Goal: Information Seeking & Learning: Learn about a topic

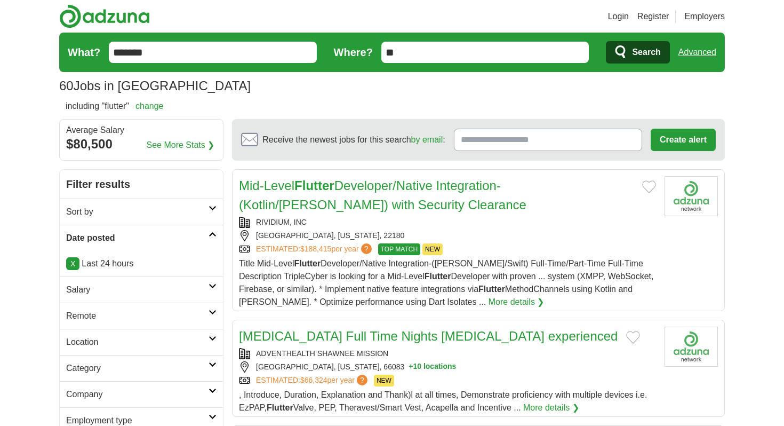
click at [62, 89] on span "60" at bounding box center [66, 85] width 14 height 19
copy span "60"
click at [356, 97] on section "60 Jobs in [GEOGRAPHIC_DATA] [GEOGRAPHIC_DATA] [GEOGRAPHIC_DATA] Select a salar…" at bounding box center [392, 66] width 666 height 67
click at [324, 190] on strong "Flutter" at bounding box center [314, 185] width 40 height 14
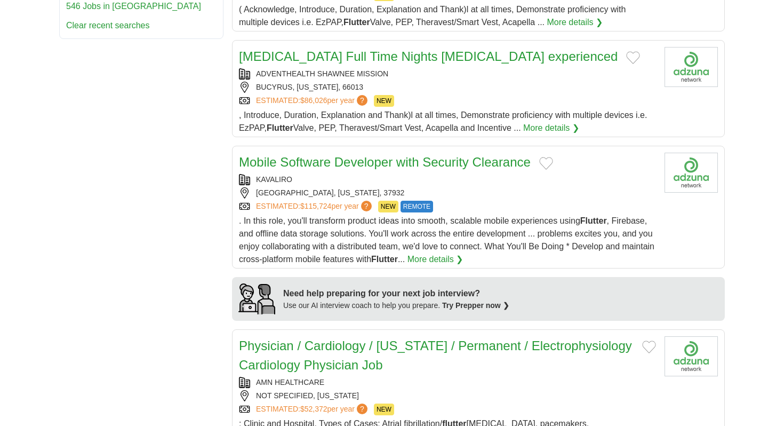
scroll to position [681, 0]
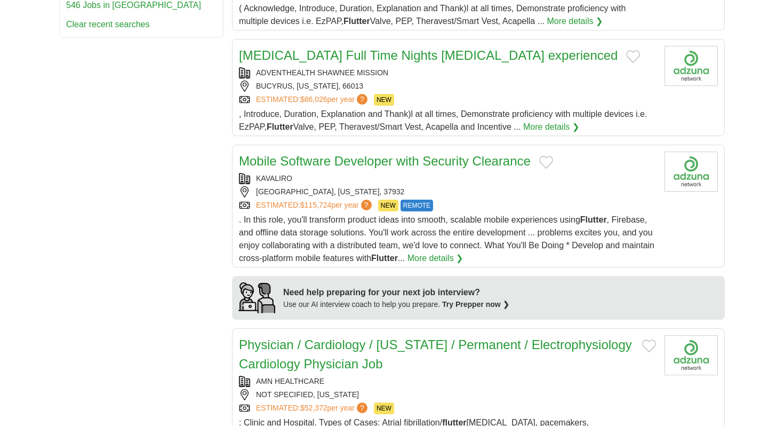
click at [385, 154] on link "Mobile Software Developer with Security Clearance" at bounding box center [385, 161] width 292 height 14
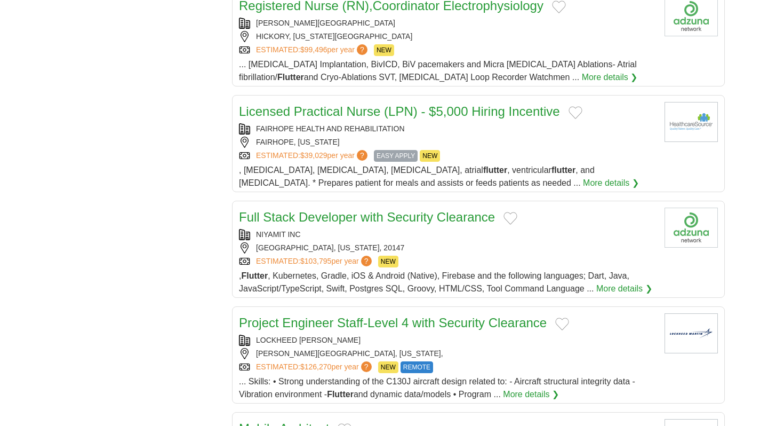
scroll to position [1696, 0]
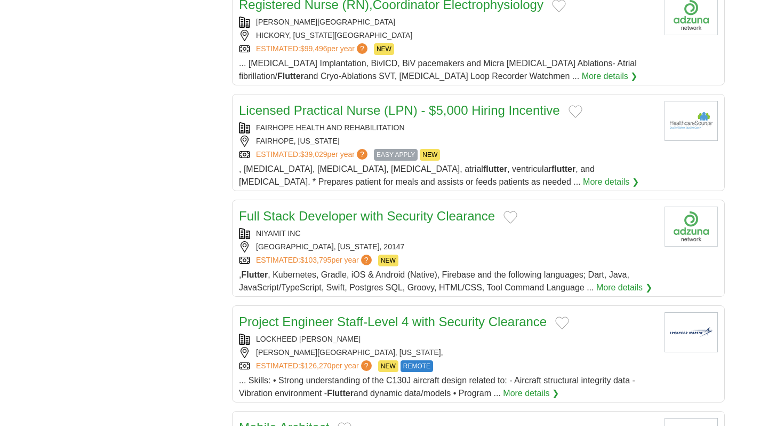
click at [361, 209] on link "Full Stack Developer with Security Clearance" at bounding box center [367, 216] width 256 height 14
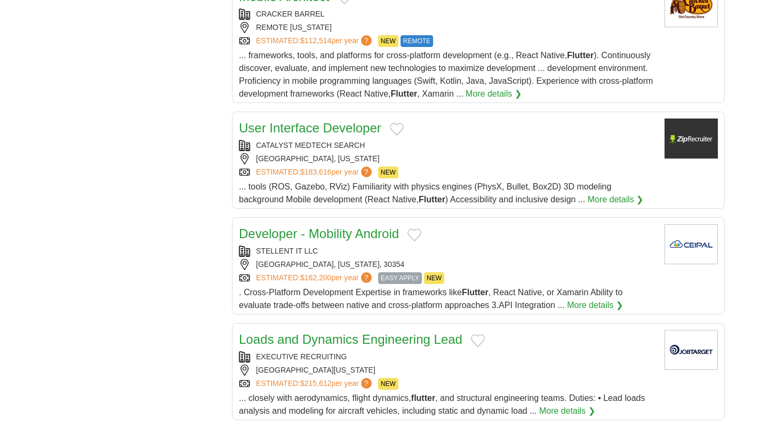
scroll to position [2130, 0]
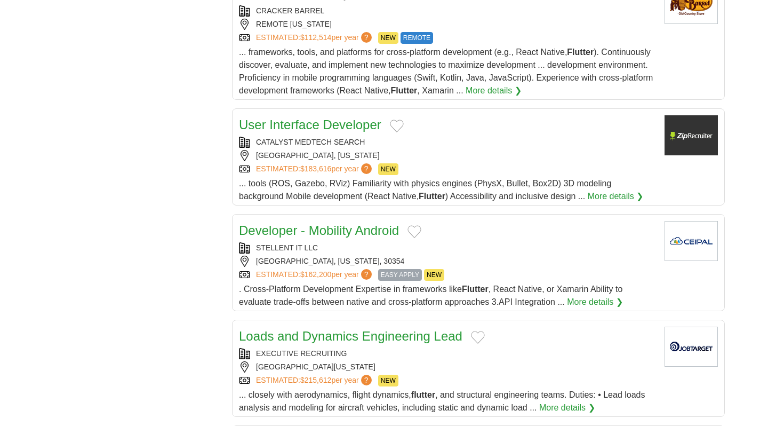
click at [344, 223] on link "Developer - Mobility Android" at bounding box center [319, 230] width 160 height 14
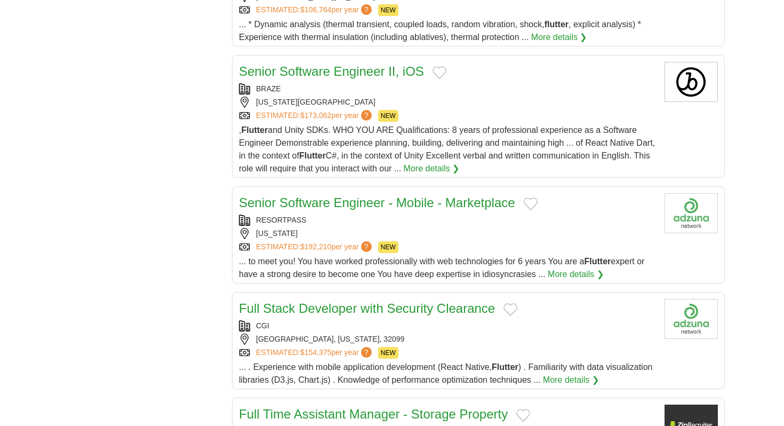
scroll to position [2873, 0]
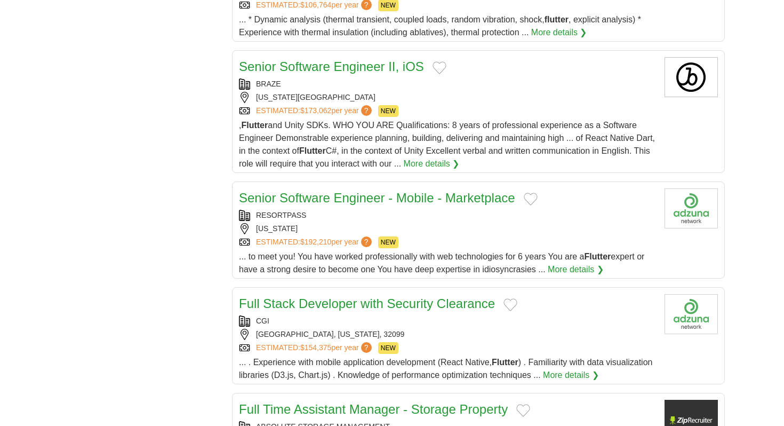
click at [384, 188] on h2 "Senior Software Engineer - Mobile - Marketplace" at bounding box center [377, 197] width 276 height 19
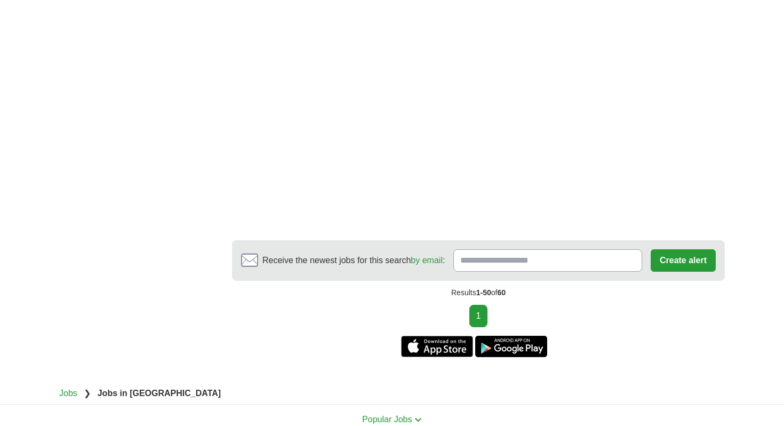
scroll to position [4044, 0]
